Goal: Information Seeking & Learning: Learn about a topic

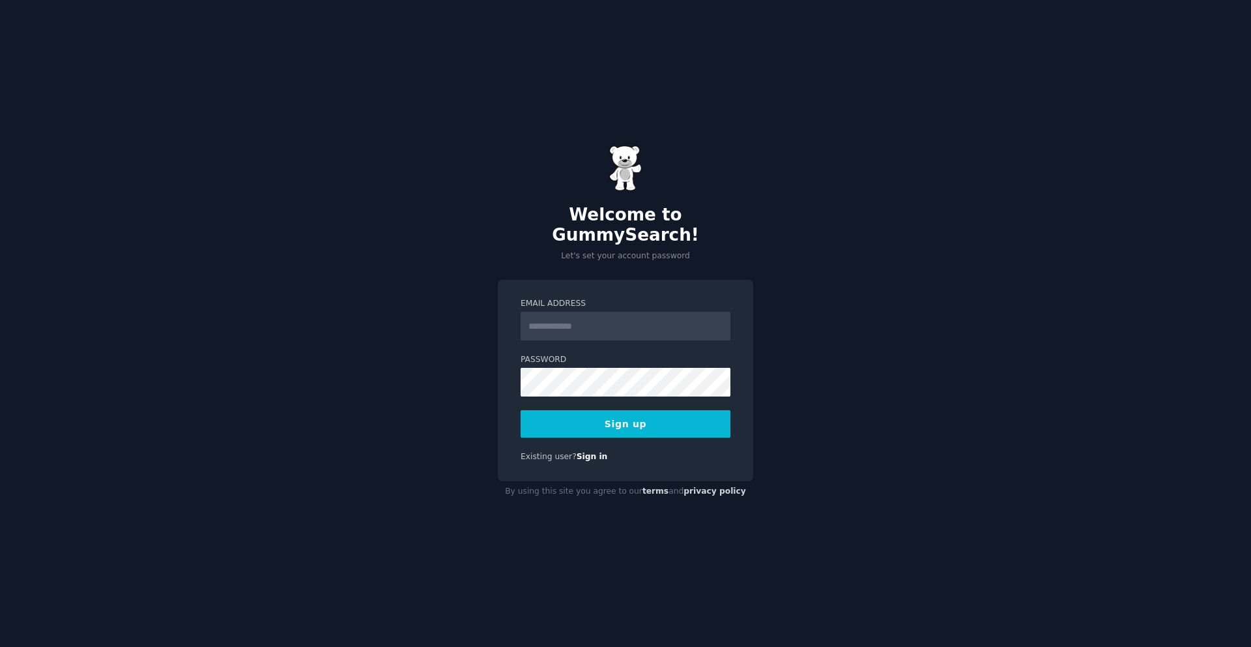
click at [622, 313] on input "Email Address" at bounding box center [626, 326] width 210 height 29
type input "**********"
click at [650, 298] on label "Email Address" at bounding box center [626, 304] width 210 height 12
click at [650, 312] on input "**********" at bounding box center [626, 326] width 210 height 29
click at [611, 416] on button "Sign up" at bounding box center [626, 423] width 210 height 27
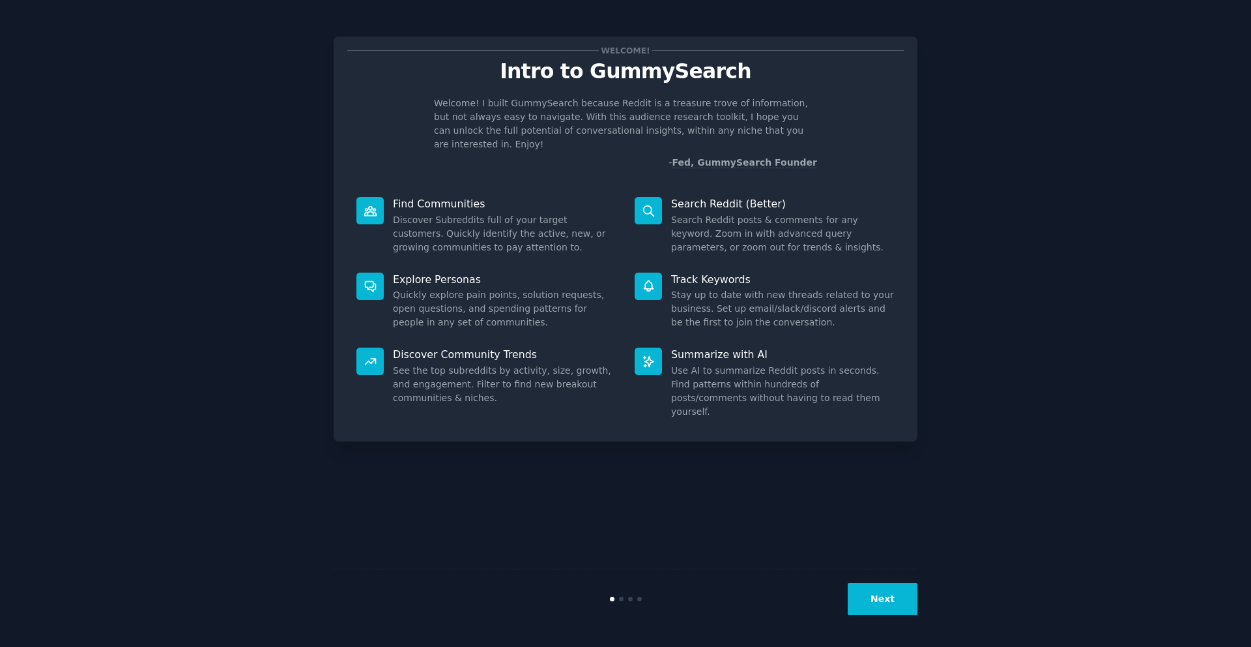
click at [906, 605] on button "Next" at bounding box center [883, 599] width 70 height 32
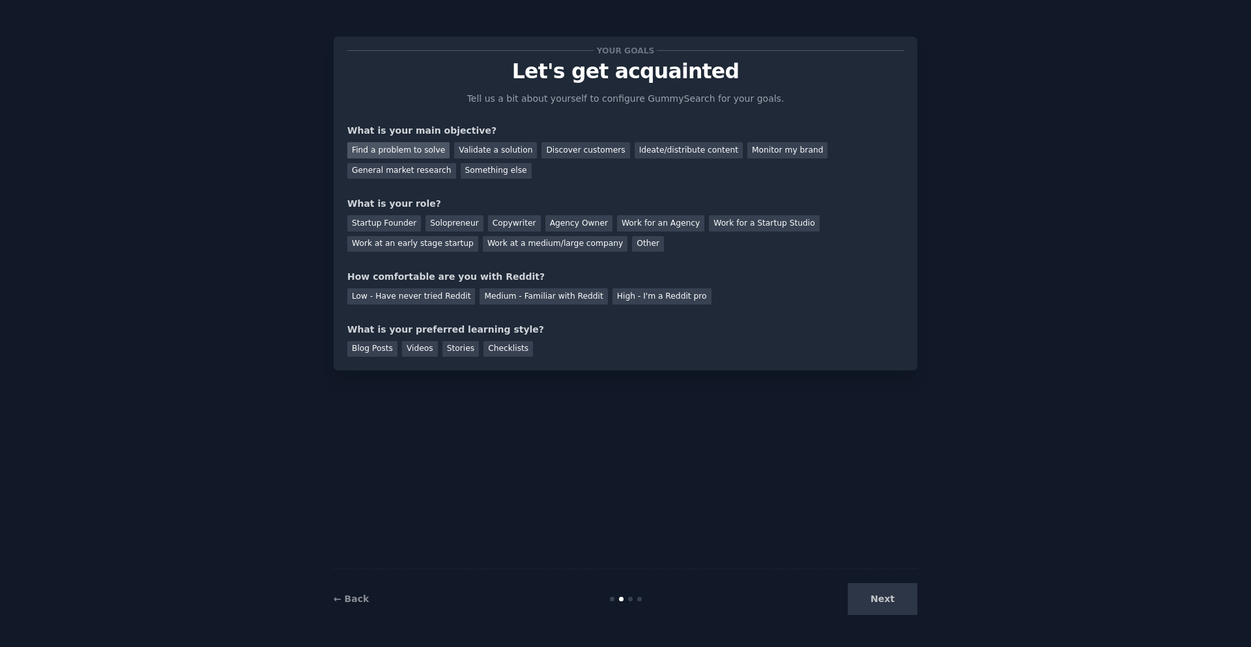
click at [414, 150] on div "Find a problem to solve" at bounding box center [398, 150] width 102 height 16
click at [383, 167] on div "General market research" at bounding box center [401, 171] width 109 height 16
click at [390, 149] on div "Find a problem to solve" at bounding box center [398, 150] width 102 height 16
click at [441, 224] on div "Solopreneur" at bounding box center [454, 223] width 57 height 16
click at [438, 295] on div "Low - Have never tried Reddit" at bounding box center [411, 296] width 128 height 16
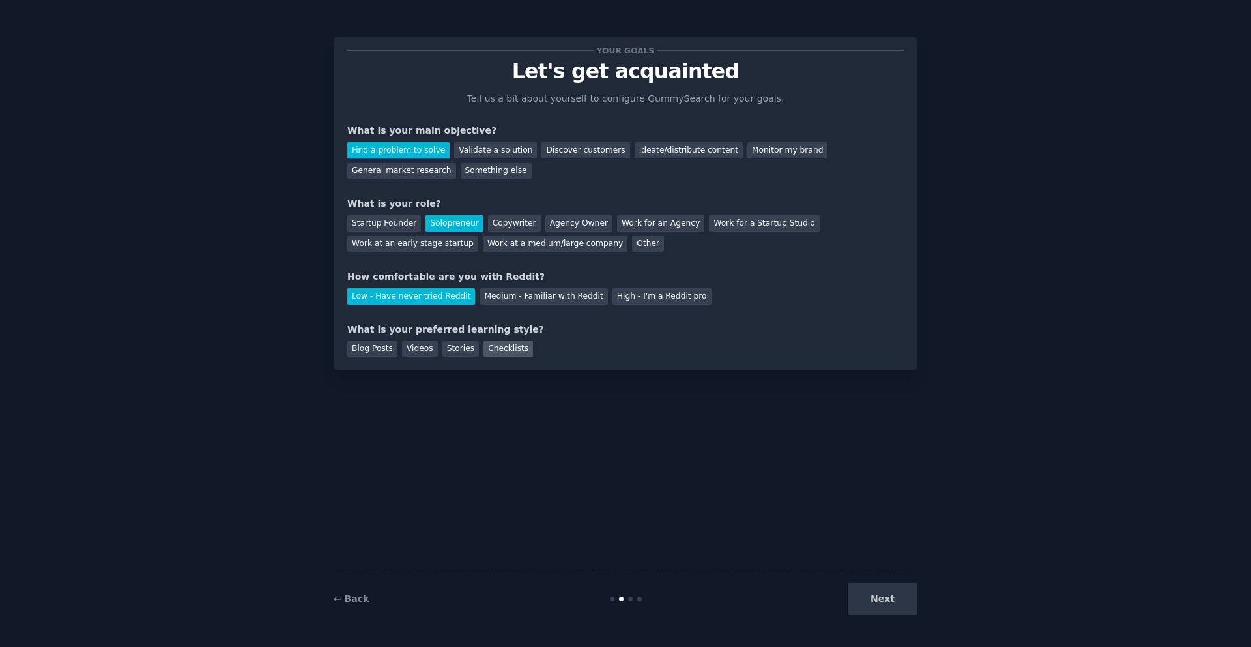
click at [490, 341] on div "Checklists" at bounding box center [509, 349] width 50 height 16
click at [869, 583] on button "Next" at bounding box center [883, 599] width 70 height 32
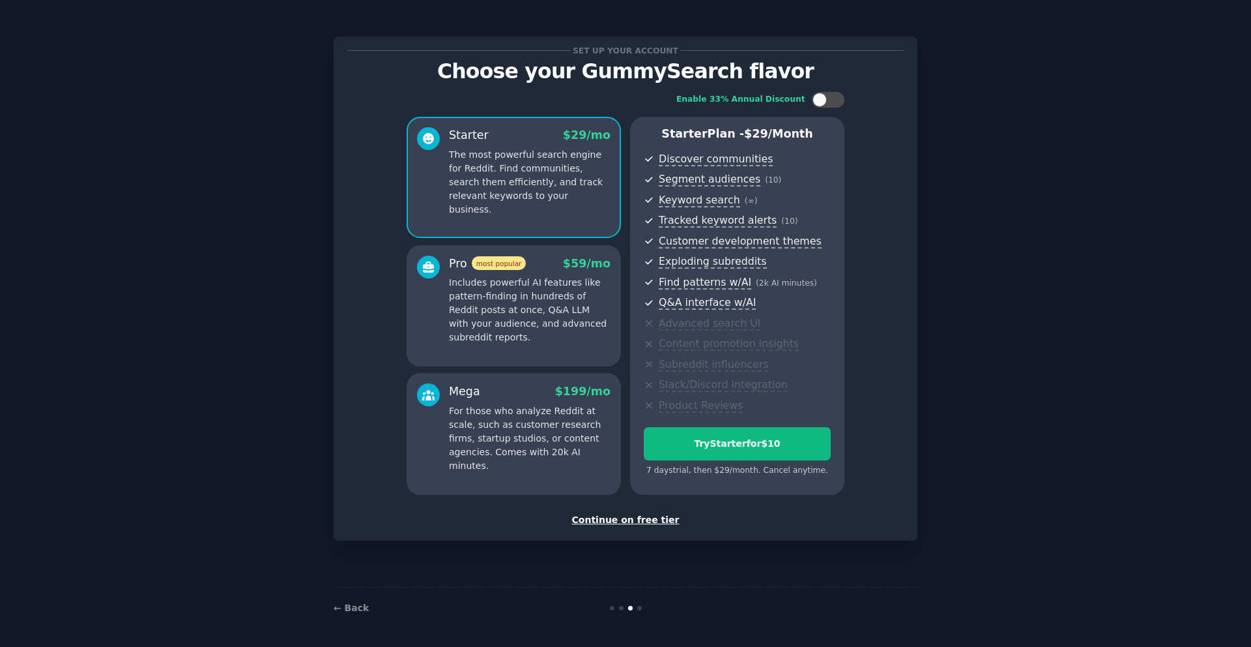
click at [630, 519] on div "Continue on free tier" at bounding box center [625, 520] width 557 height 14
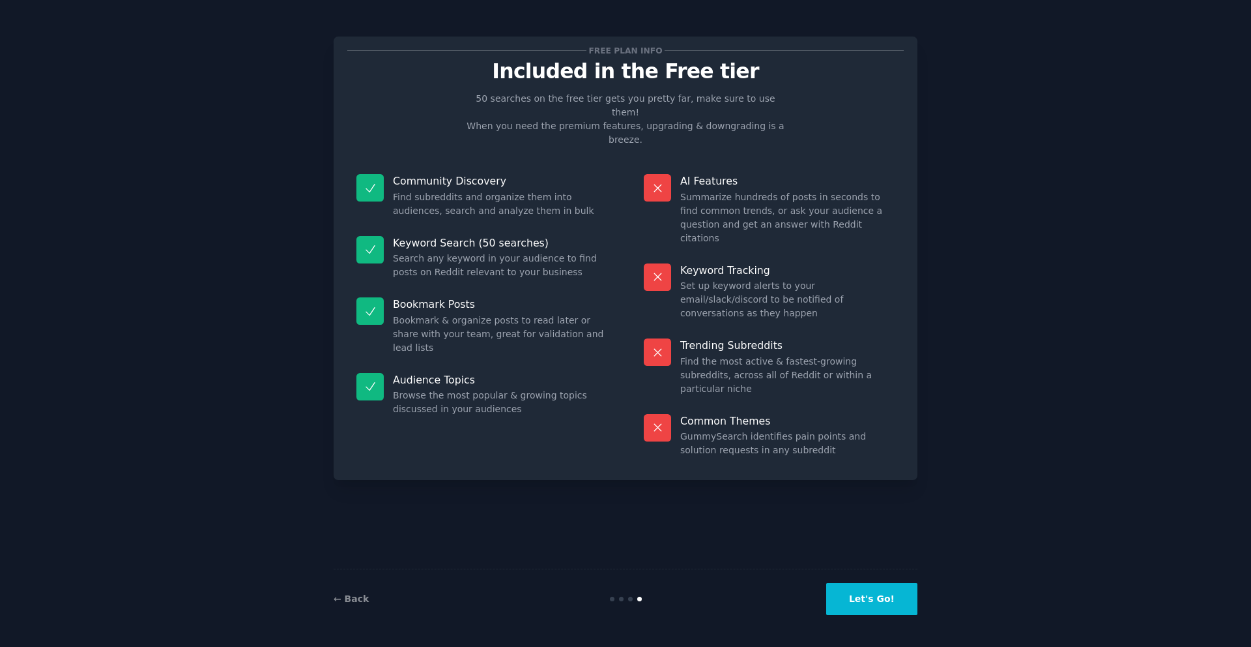
click at [871, 603] on button "Let's Go!" at bounding box center [871, 599] width 91 height 32
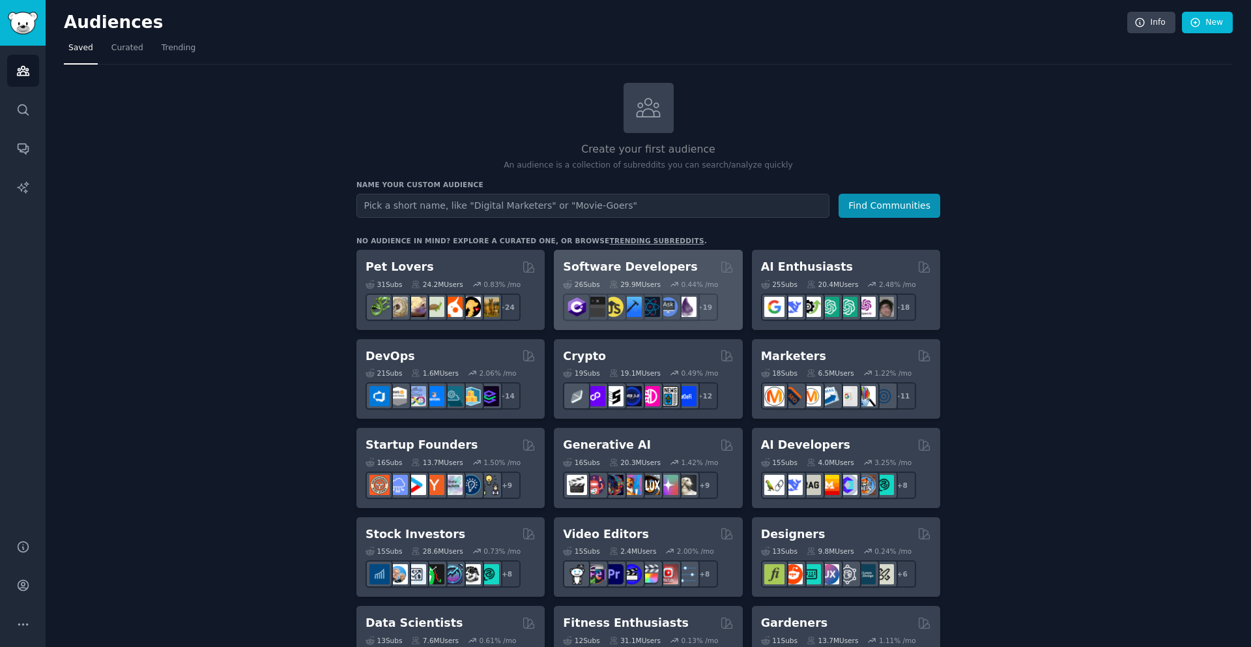
scroll to position [5, 0]
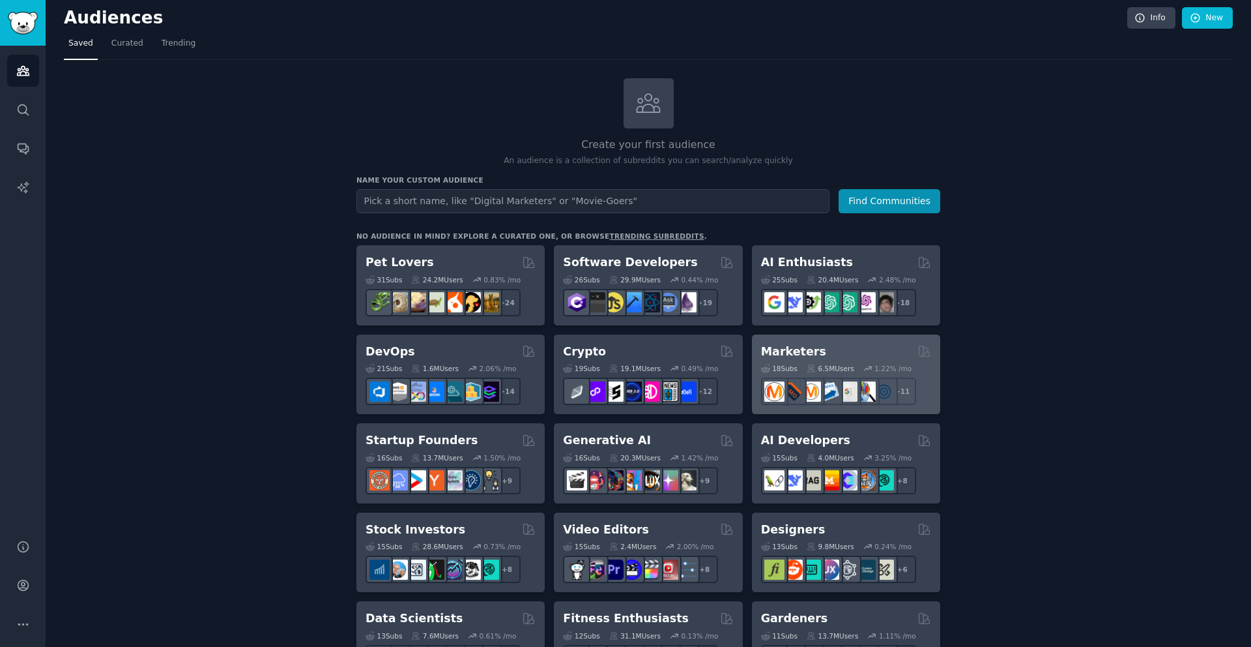
click at [819, 346] on div "Marketers" at bounding box center [846, 351] width 170 height 16
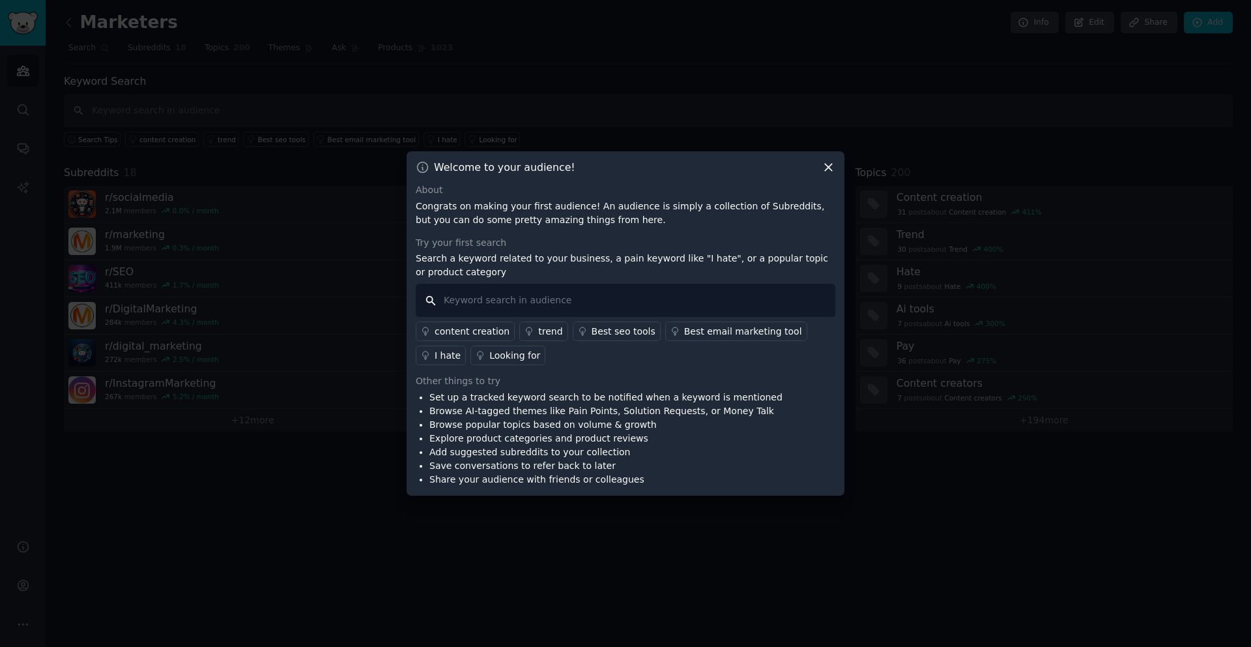
click at [479, 299] on input "text" at bounding box center [626, 299] width 420 height 33
type input "carrousel"
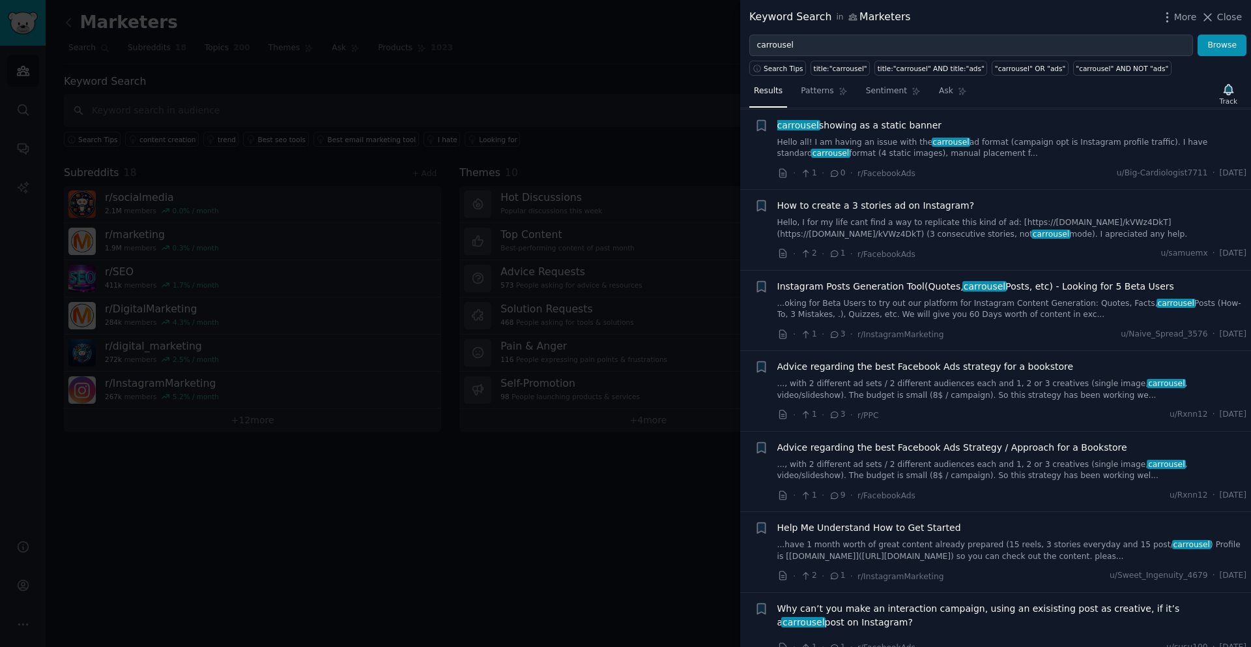
scroll to position [2054, 0]
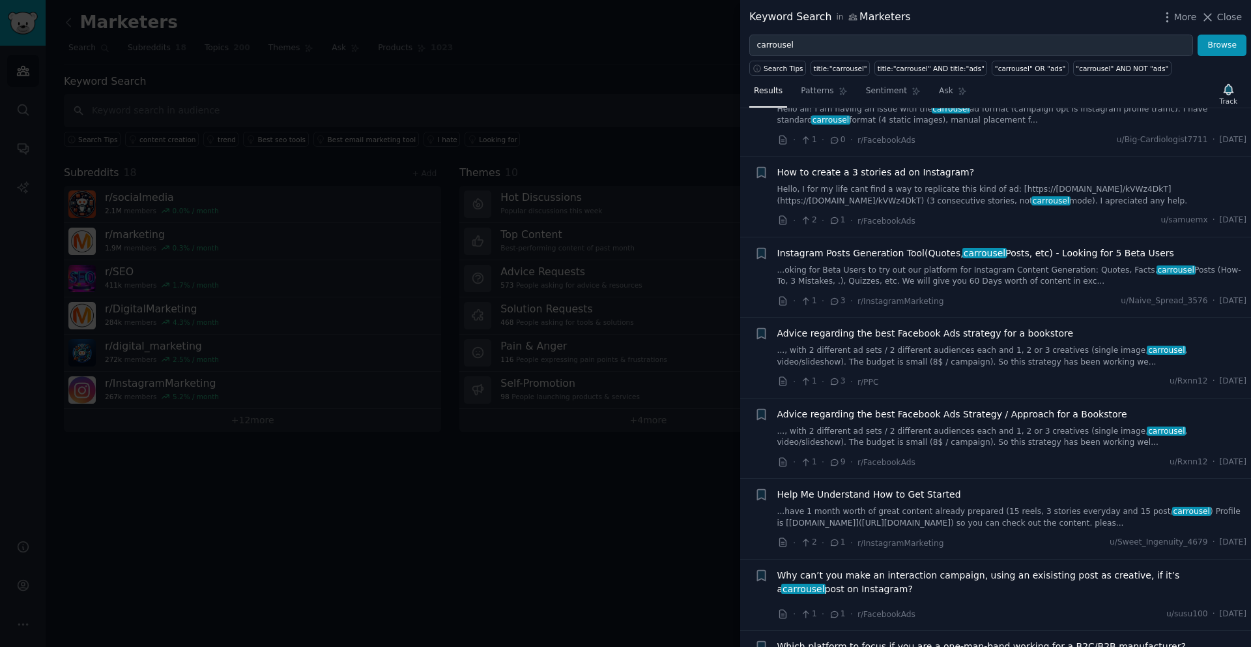
click at [955, 276] on link "...oking for Beta Users to try out our platform for Instagram Content Generatio…" at bounding box center [1012, 276] width 470 height 23
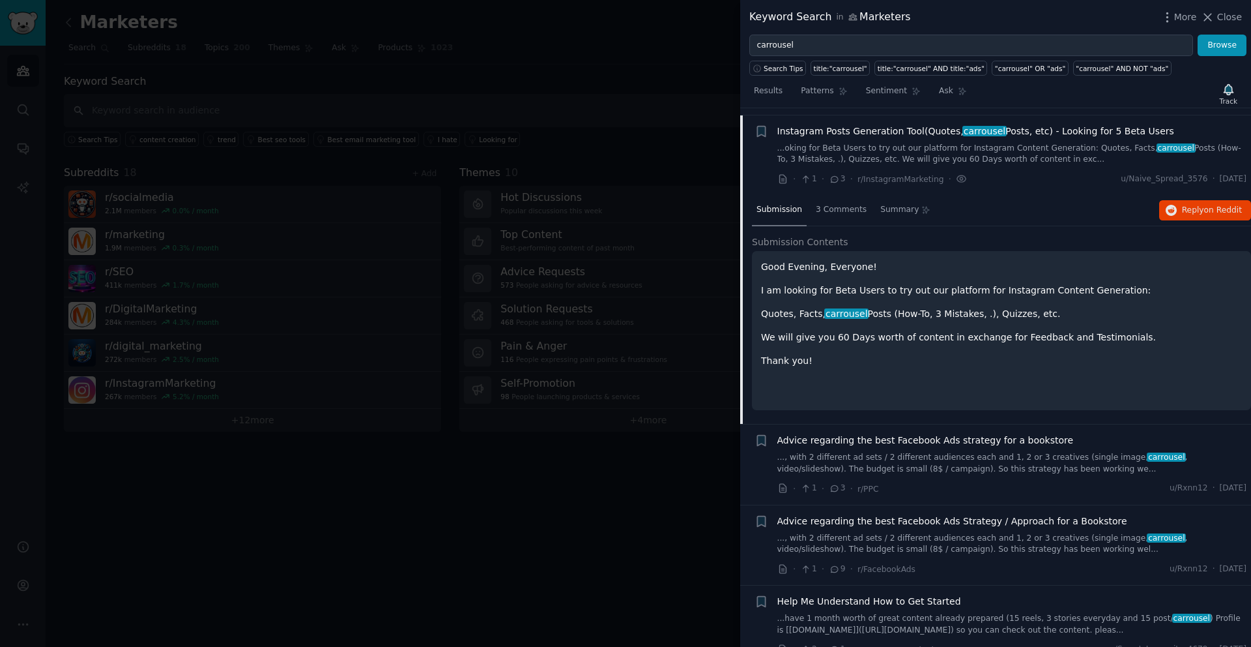
scroll to position [2175, 0]
click at [838, 216] on div "3 Comments" at bounding box center [841, 211] width 60 height 31
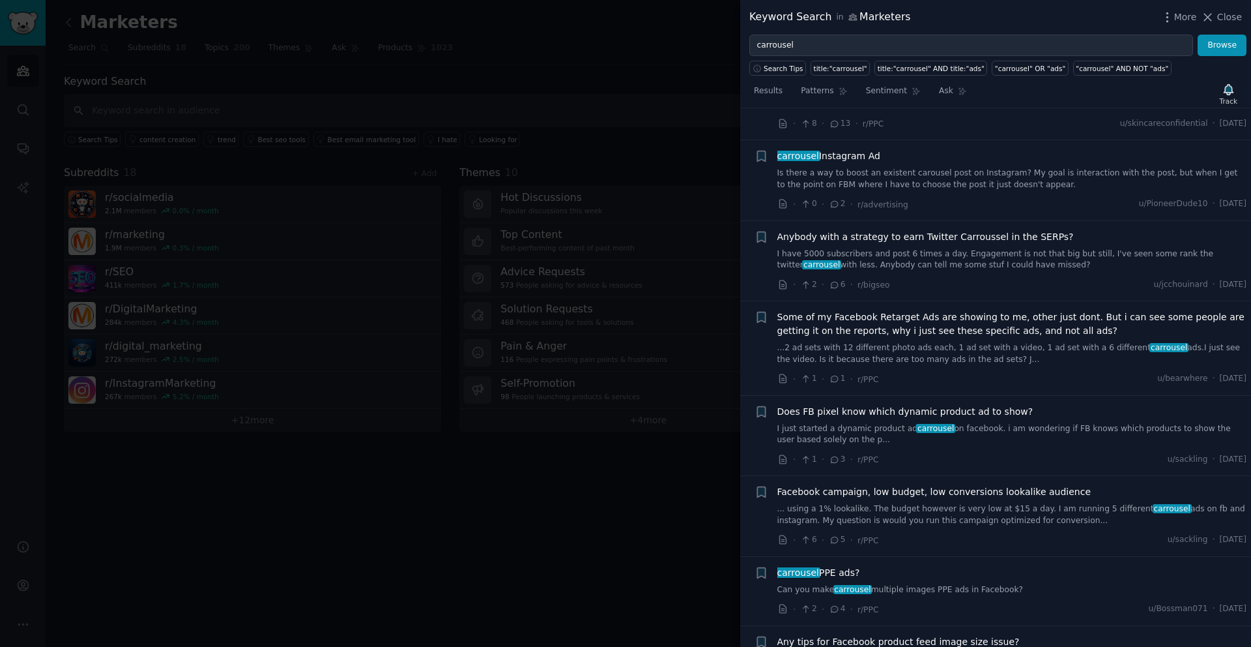
scroll to position [4942, 0]
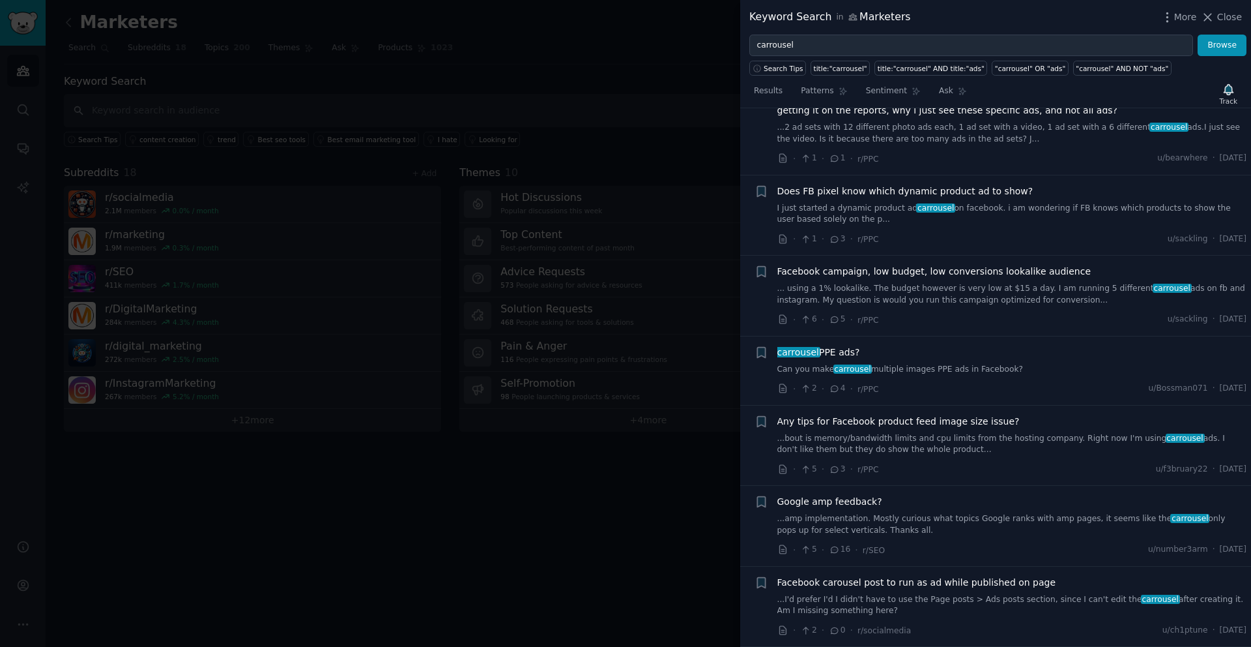
click at [676, 549] on div at bounding box center [625, 323] width 1251 height 647
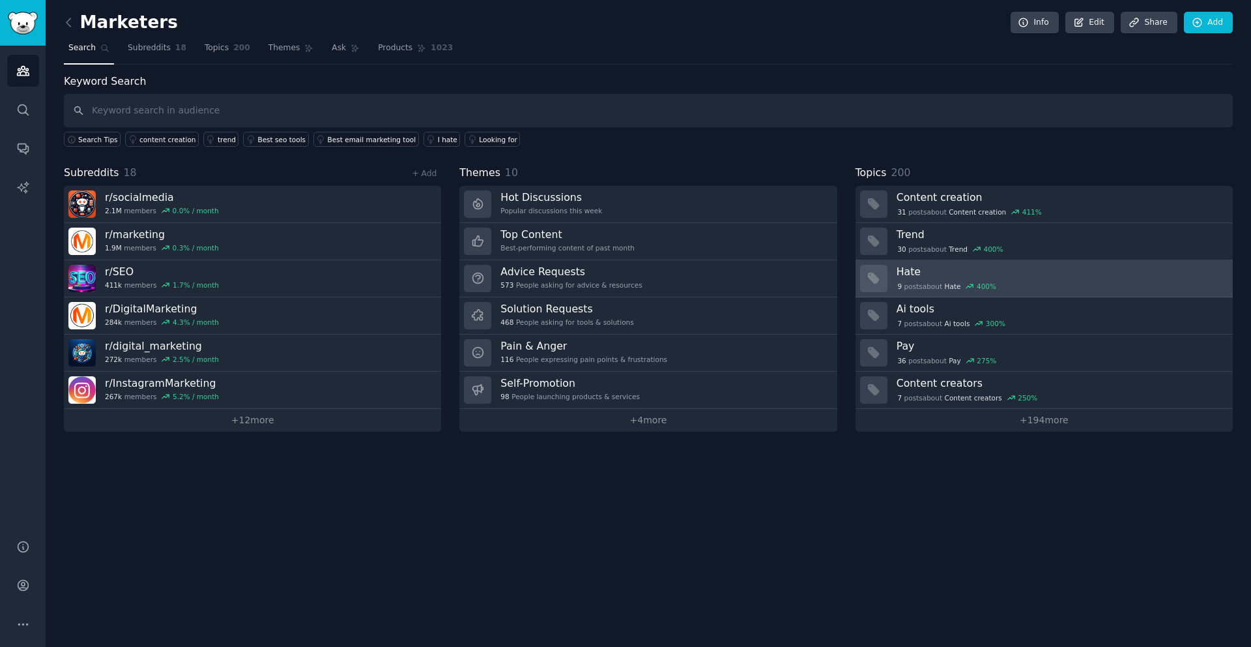
click at [1036, 281] on div "9 post s about Hate 400 %" at bounding box center [1060, 286] width 327 height 12
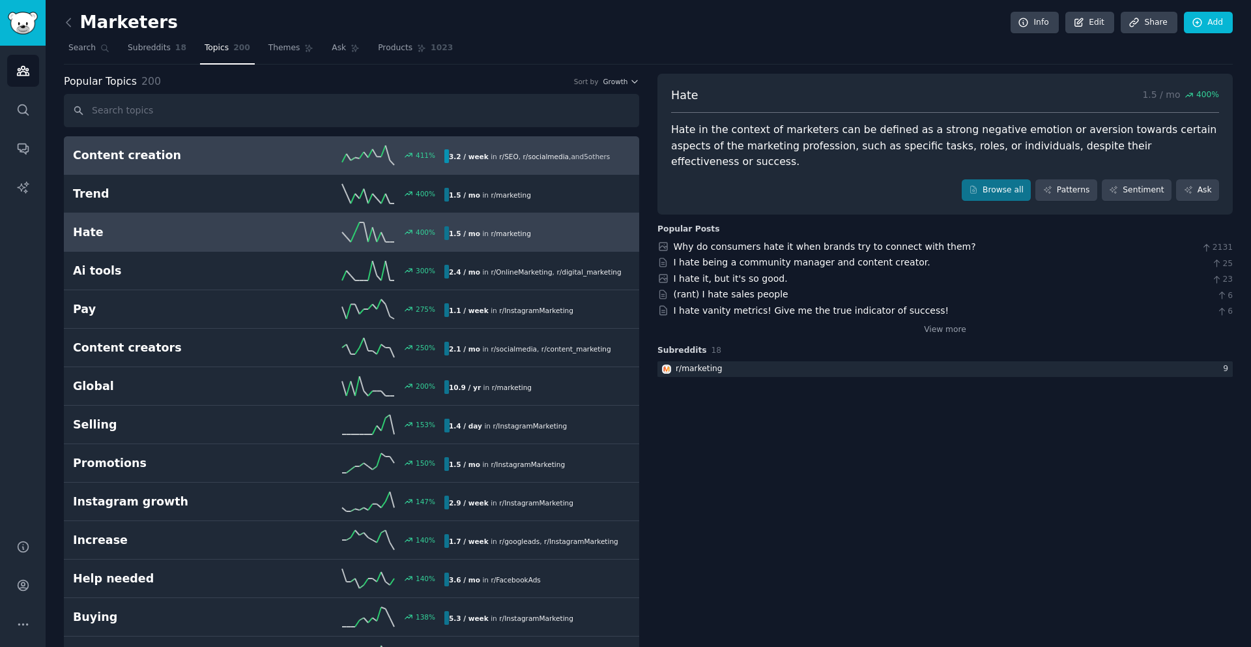
click at [204, 167] on link "Content creation 411 % 3.2 / week in r/ SEO , r/ socialmedia , and 5 other s" at bounding box center [351, 155] width 575 height 38
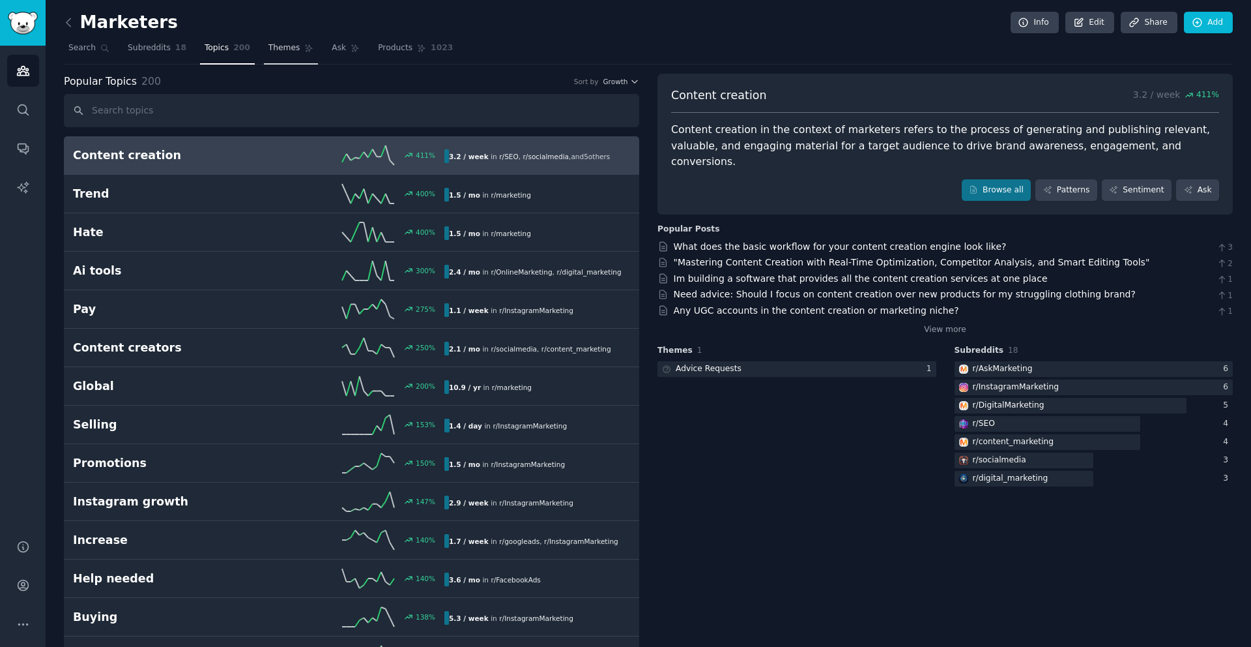
click at [276, 42] on span "Themes" at bounding box center [285, 48] width 32 height 12
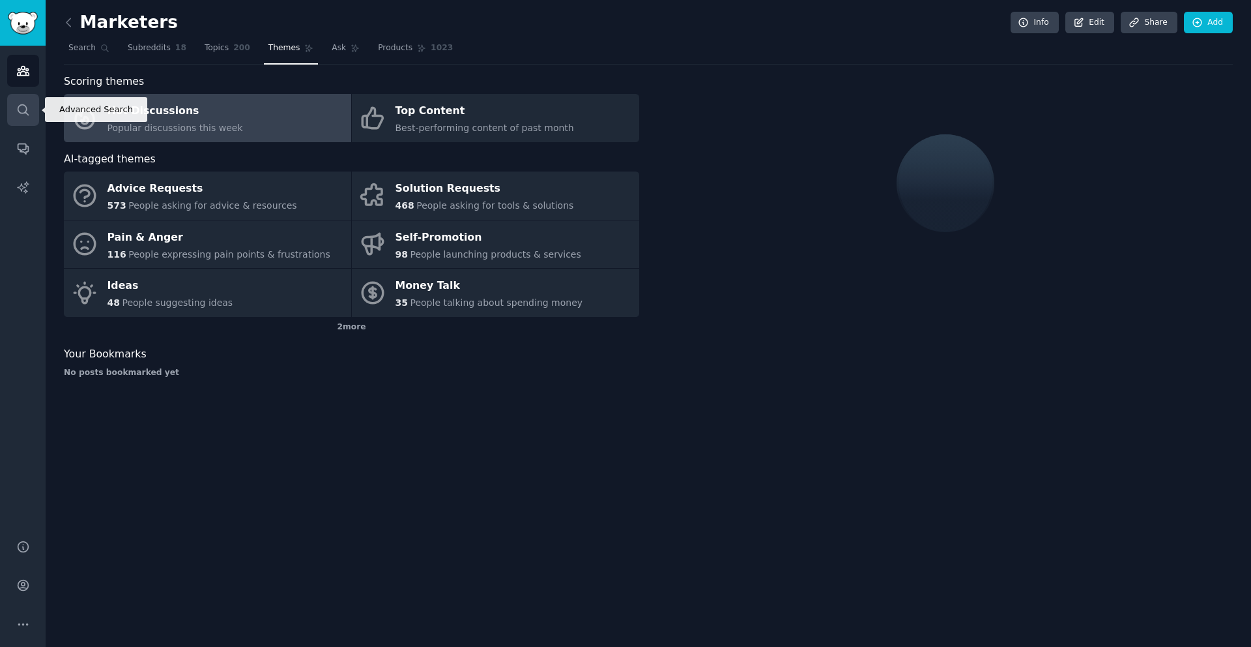
click at [22, 111] on icon "Sidebar" at bounding box center [23, 110] width 14 height 14
